Goal: Information Seeking & Learning: Find specific fact

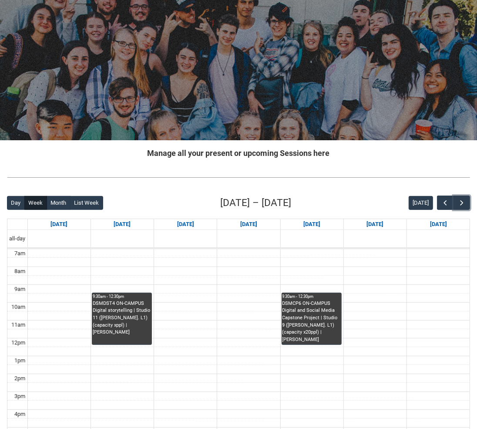
scroll to position [35, 0]
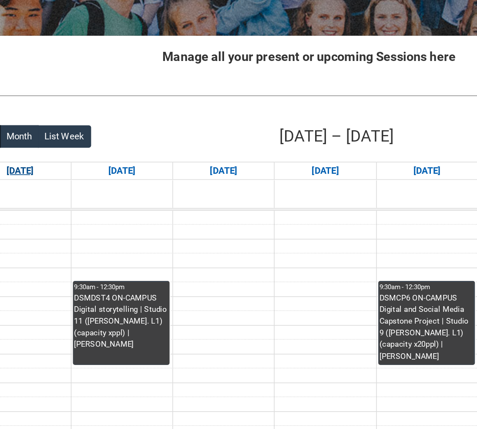
drag, startPoint x: 91, startPoint y: 308, endPoint x: 124, endPoint y: 310, distance: 32.3
click at [124, 310] on div "9:30am - 12:30pm DSMDST4 ON-CAMPUS Digital storytelling | Studio 11 ([PERSON_NA…" at bounding box center [122, 317] width 60 height 51
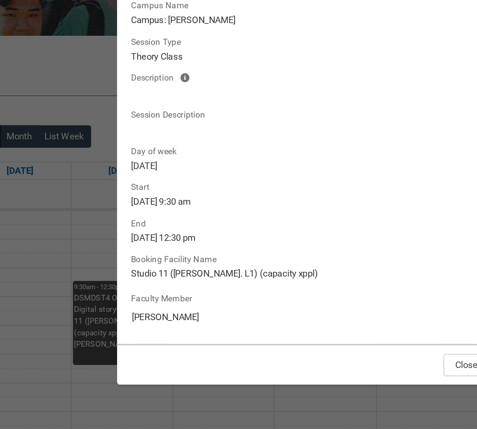
click at [144, 287] on lightning-formatted-text "Studio 11 ([PERSON_NAME]. L1) (capacity xppl)" at bounding box center [238, 286] width 221 height 9
drag, startPoint x: 125, startPoint y: 286, endPoint x: 191, endPoint y: 287, distance: 65.7
click at [191, 287] on div "Session Name DSMDST4 ON-CAMPUS Digital storytelling Campus Name Campus: [PERSON…" at bounding box center [238, 207] width 238 height 245
copy lightning-formatted-text "Studio 11 ([PERSON_NAME]. L1)"
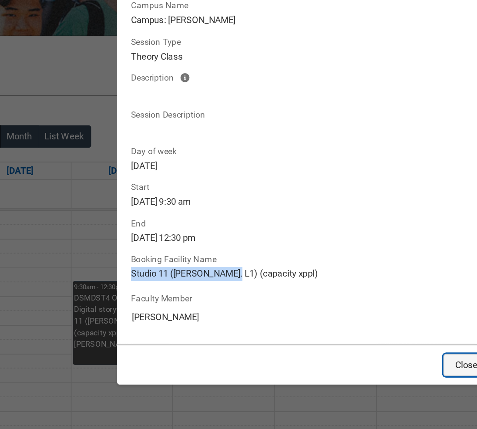
click at [326, 345] on button "Close" at bounding box center [336, 343] width 29 height 14
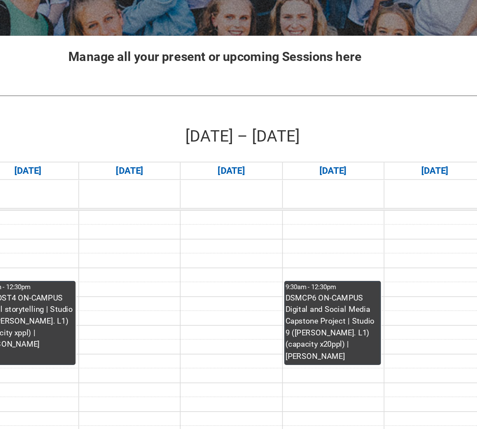
click at [316, 317] on div "DSMCP6 ON-CAMPUS Digital and Social Media Capstone Project | Studio 9 ([PERSON_…" at bounding box center [311, 319] width 59 height 43
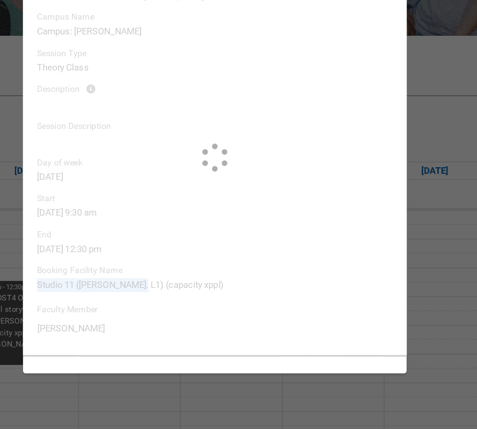
type input "[PERSON_NAME]"
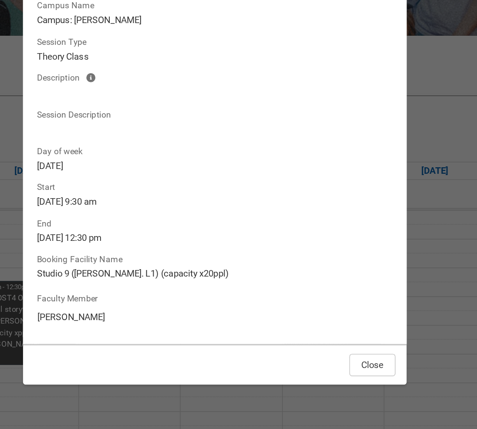
click at [150, 293] on div "Session Name DSMDST4 ON-CAMPUS Digital storytelling Campus Name Campus: [PERSON…" at bounding box center [238, 207] width 225 height 231
drag, startPoint x: 126, startPoint y: 287, endPoint x: 188, endPoint y: 288, distance: 62.2
click at [188, 288] on div "Session Name DSMCP6 ON-CAMPUS Digital and Social Media Capstone Project Campus …" at bounding box center [238, 207] width 238 height 245
copy lightning-formatted-text "Studio 9 ([PERSON_NAME]. L1)"
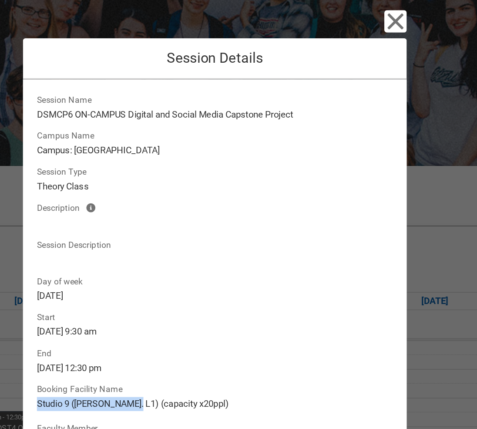
scroll to position [10, 0]
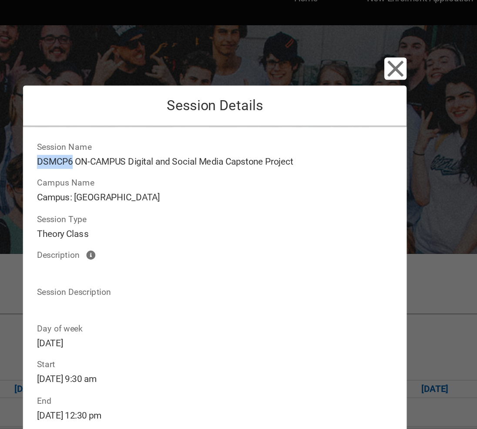
drag, startPoint x: 127, startPoint y: 106, endPoint x: 151, endPoint y: 106, distance: 23.1
click at [151, 106] on lightning-formatted-text "DSMCP6 ON-CAMPUS Digital and Social Media Capstone Project" at bounding box center [238, 107] width 221 height 9
copy lightning-formatted-text "DSMCP6"
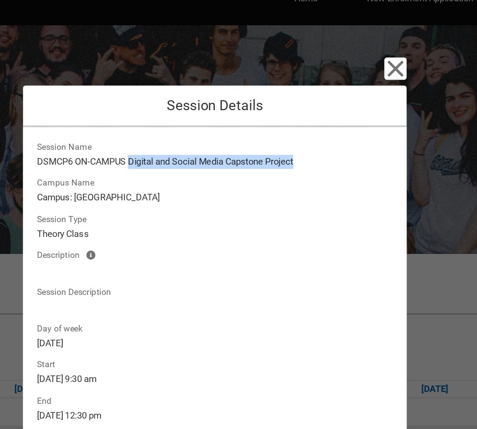
drag, startPoint x: 185, startPoint y: 107, endPoint x: 304, endPoint y: 111, distance: 118.9
click at [304, 111] on lightning-formatted-text "DSMCP6 ON-CAMPUS Digital and Social Media Capstone Project" at bounding box center [238, 107] width 221 height 9
copy lightning-formatted-text "Digital and Social Media Capstone Project"
